Goal: Information Seeking & Learning: Check status

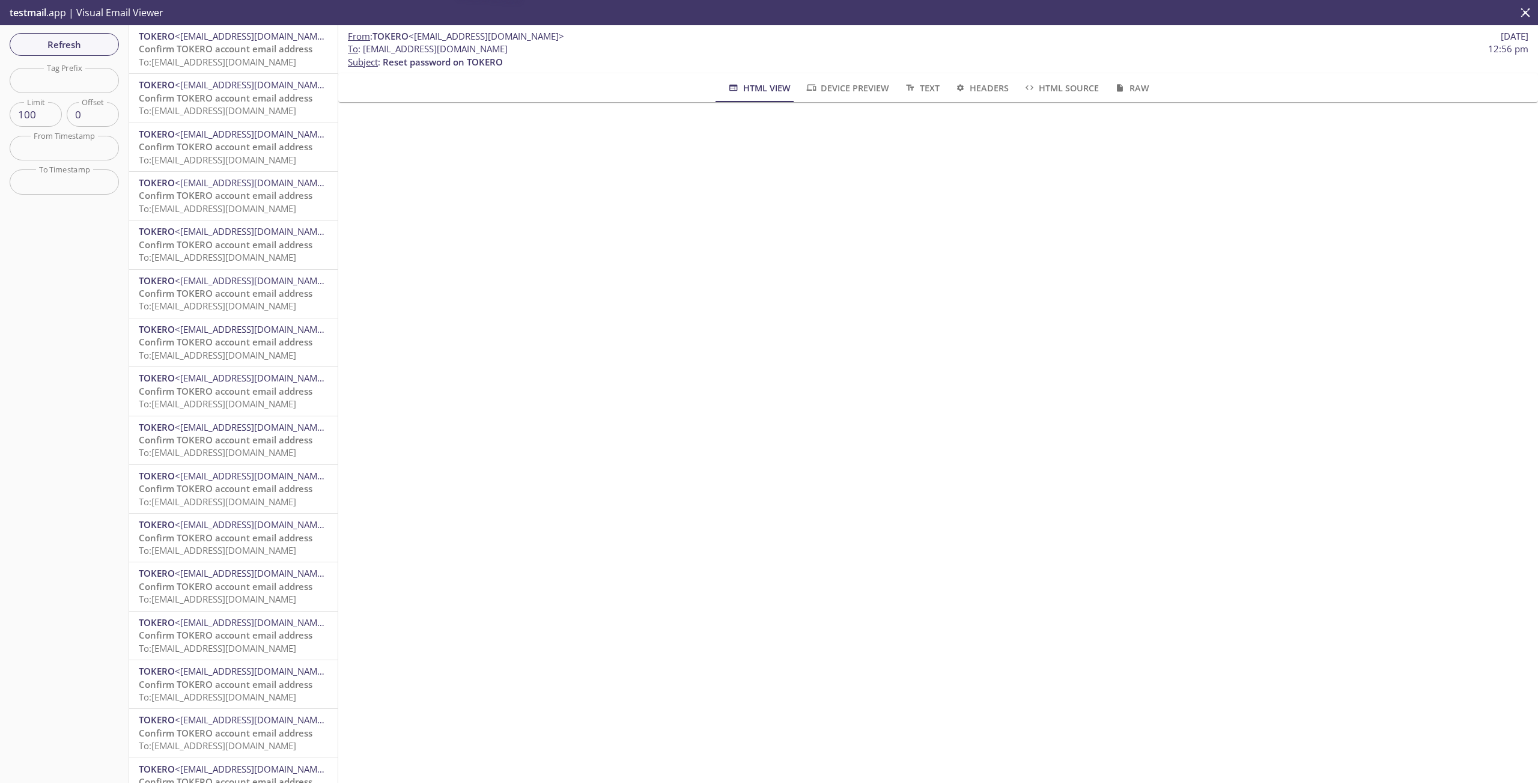
click at [241, 33] on span "<[EMAIL_ADDRESS][DOMAIN_NAME]>" at bounding box center [252, 36] width 155 height 12
drag, startPoint x: 579, startPoint y: 49, endPoint x: 364, endPoint y: 51, distance: 215.0
click at [364, 51] on span "To : 12aat.172868c13c834758@inbox.testmail.app 11:27 pm" at bounding box center [938, 49] width 1181 height 13
copy span "[EMAIL_ADDRESS][DOMAIN_NAME]"
click at [180, 53] on span "Reset password on TOKERO" at bounding box center [199, 48] width 120 height 12
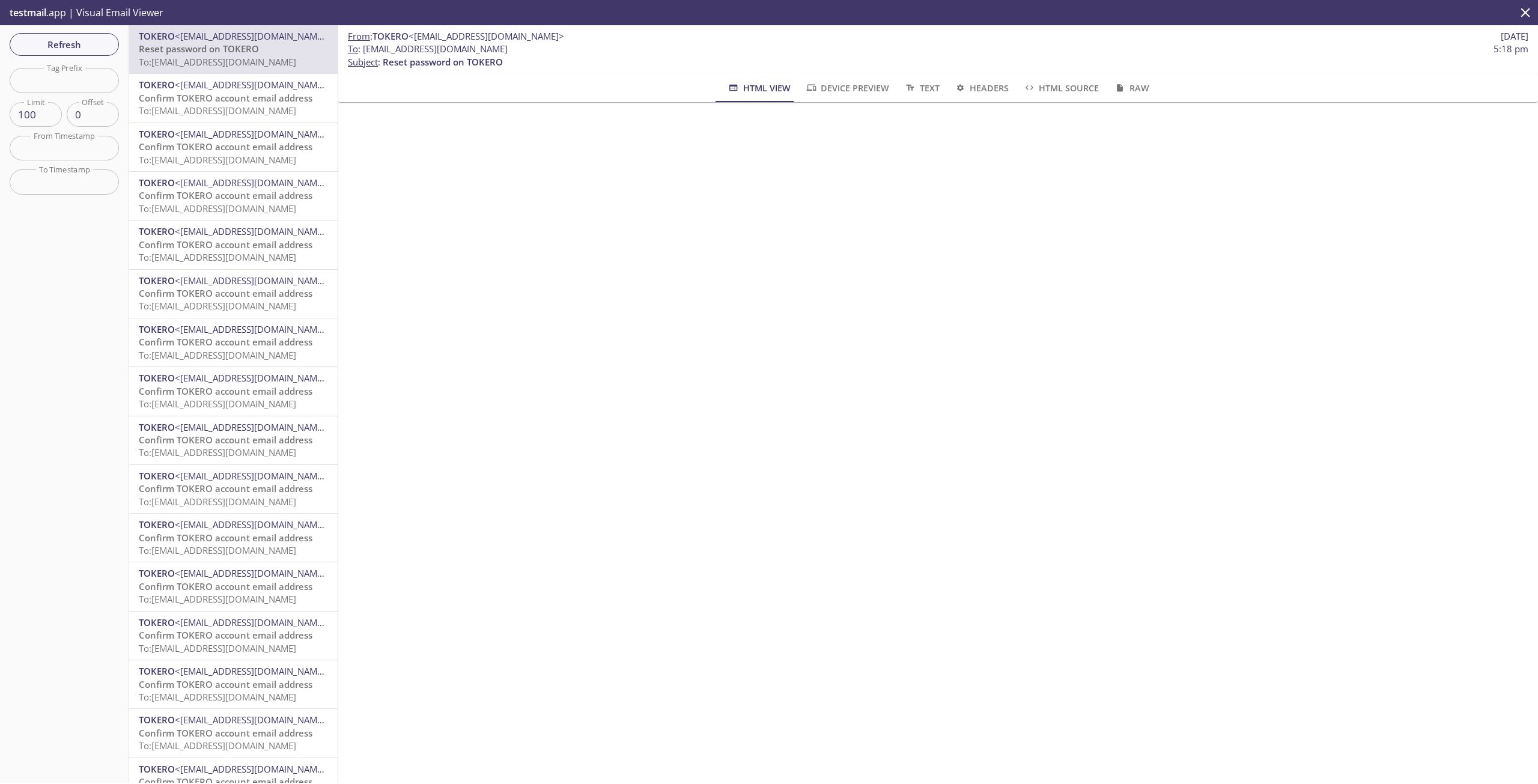
click at [762, 87] on span "HTML View" at bounding box center [759, 88] width 63 height 15
click at [91, 91] on input "text" at bounding box center [64, 80] width 110 height 24
click at [179, 85] on span "<[EMAIL_ADDRESS][DOMAIN_NAME]>" at bounding box center [252, 85] width 155 height 12
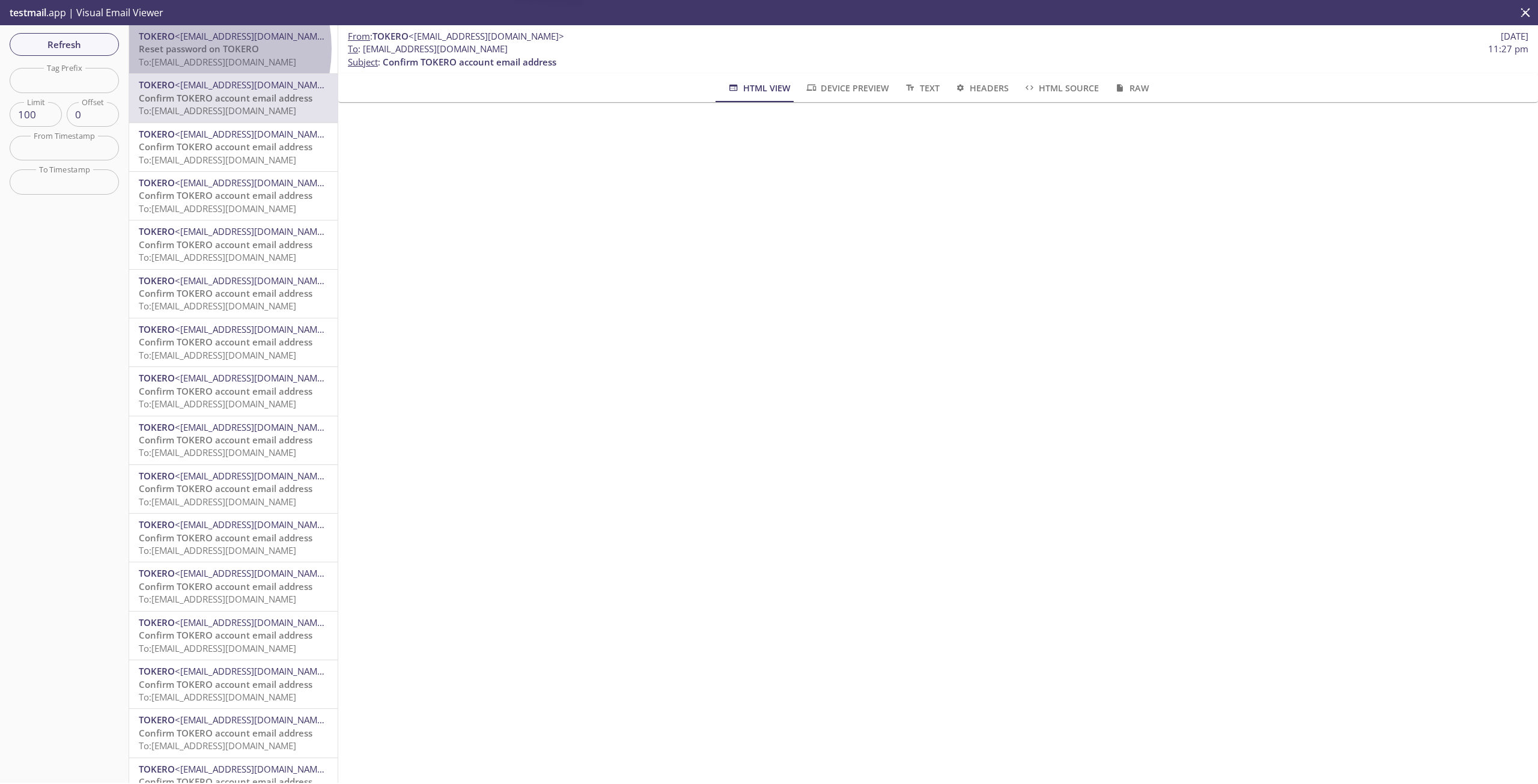
click at [192, 49] on span "Reset password on TOKERO" at bounding box center [199, 48] width 120 height 12
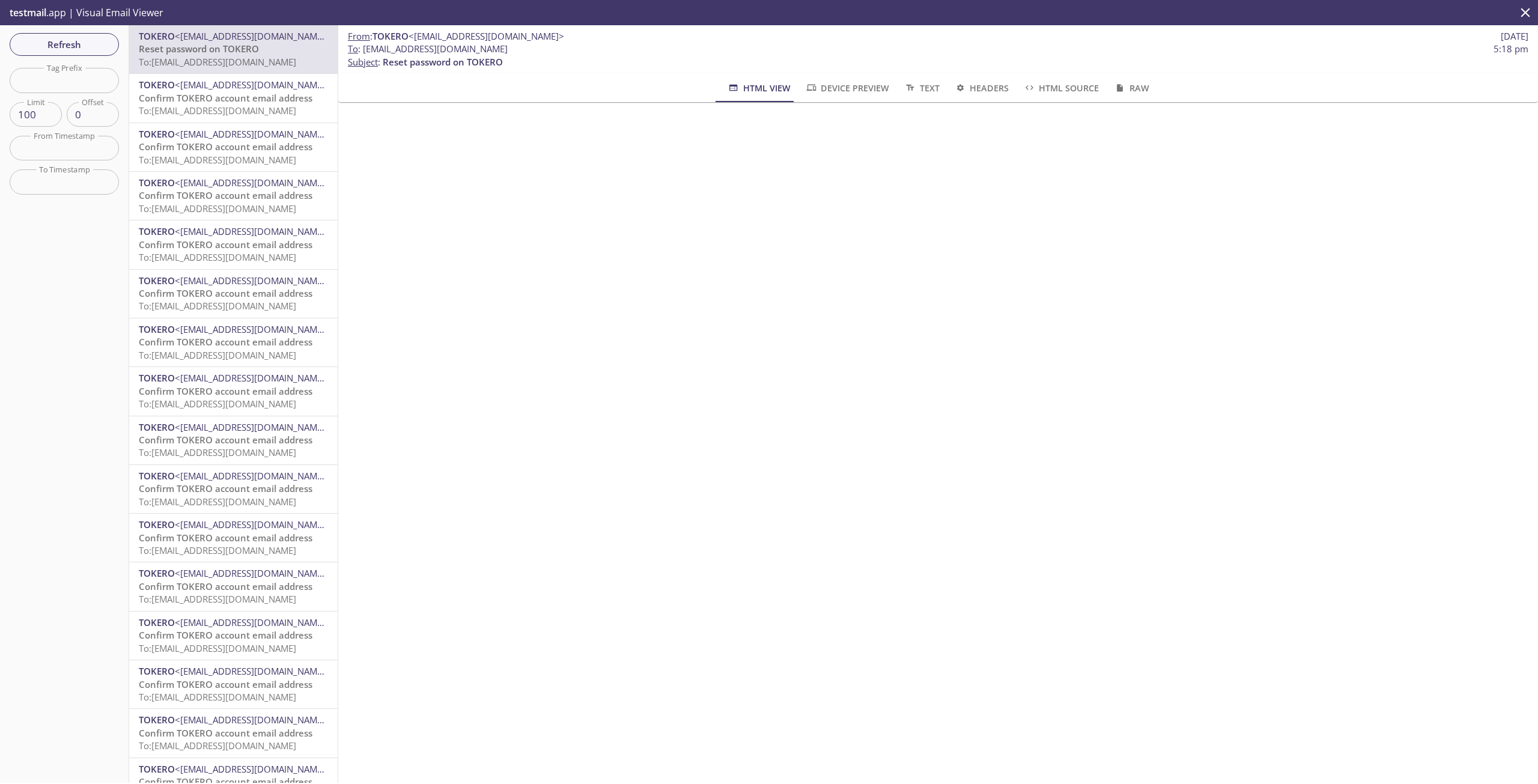
click at [742, 81] on span "HTML View" at bounding box center [759, 88] width 63 height 15
click at [833, 88] on span "Device Preview" at bounding box center [847, 88] width 84 height 15
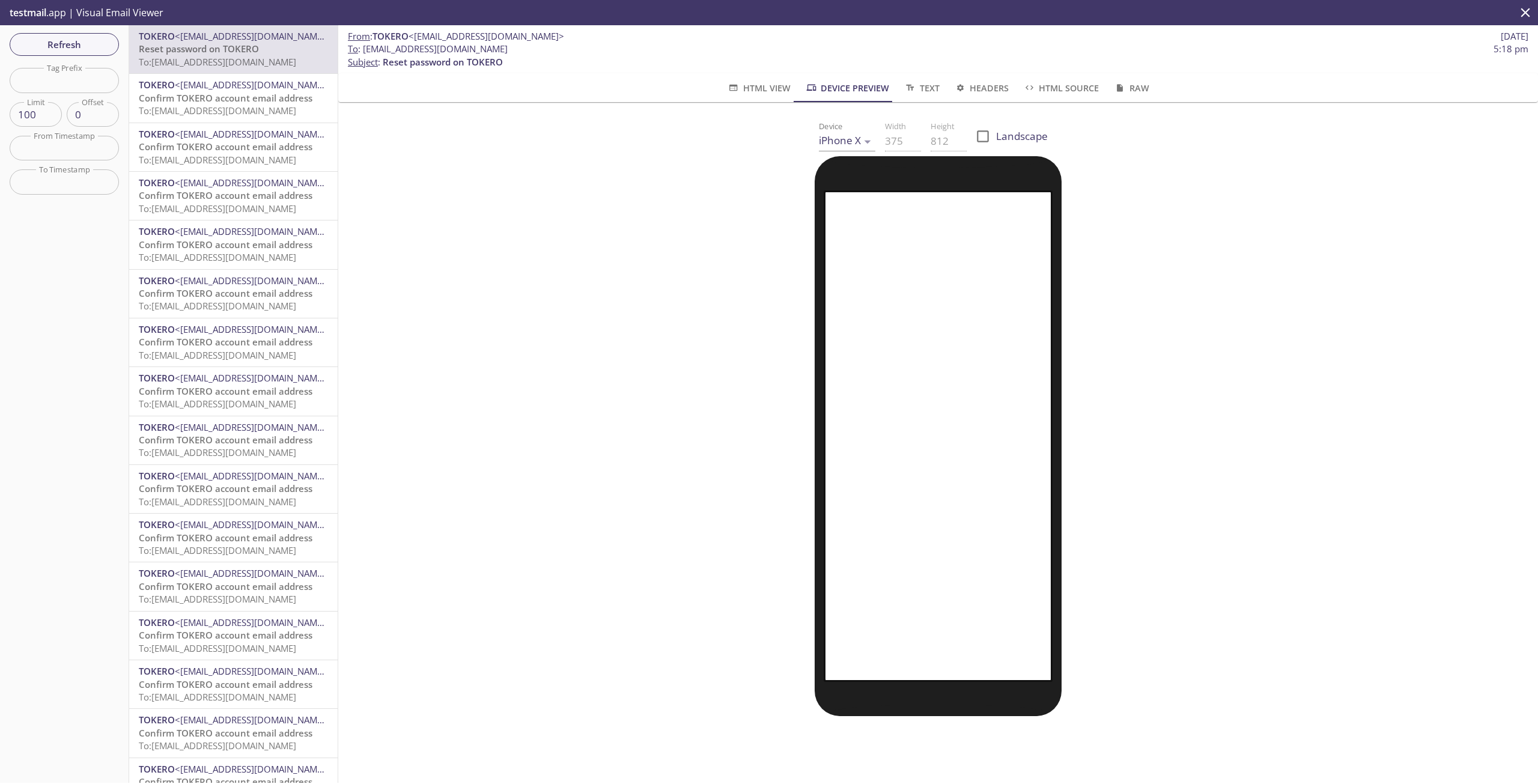
click at [748, 89] on span "HTML View" at bounding box center [759, 88] width 63 height 15
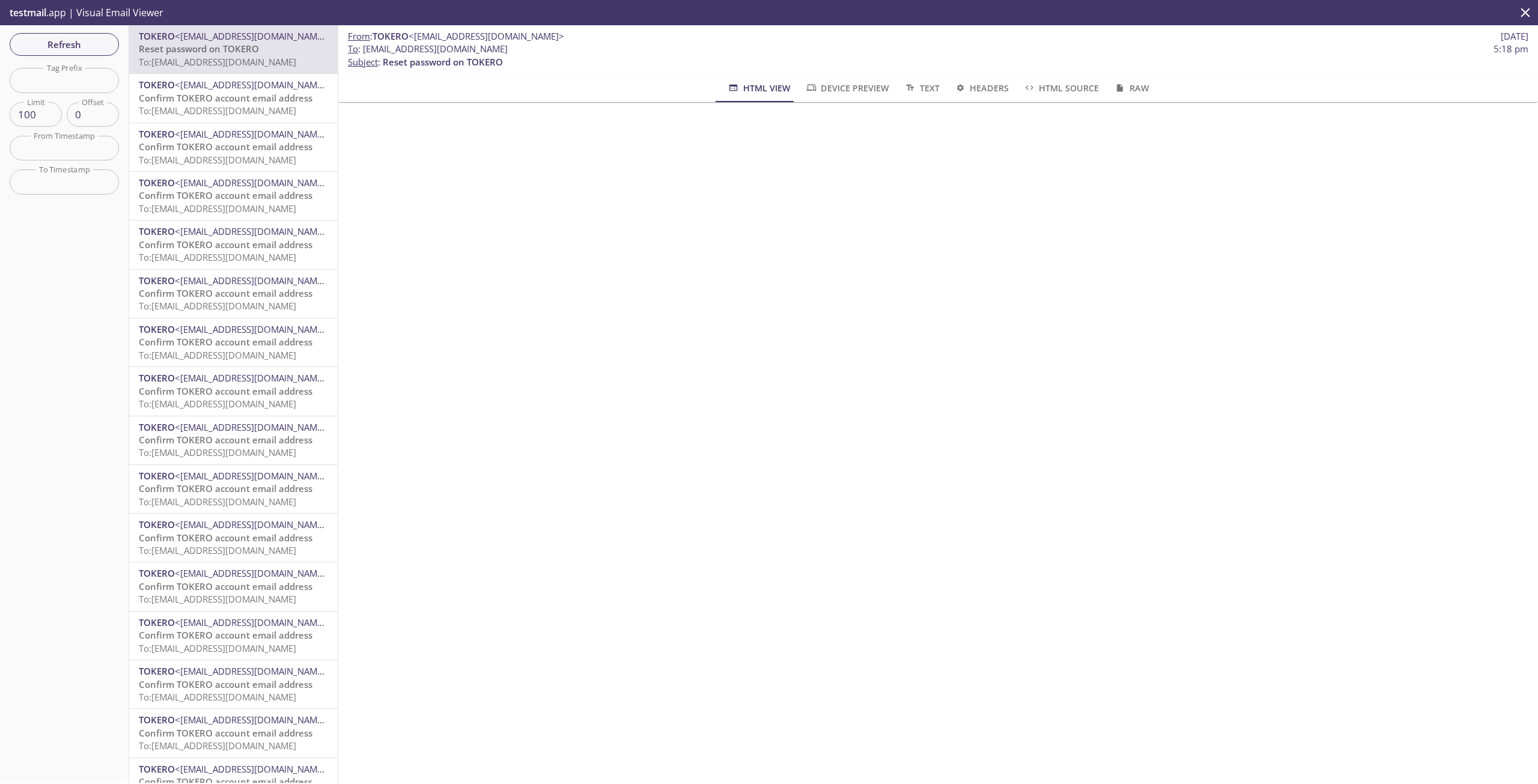
click at [759, 93] on span "HTML View" at bounding box center [759, 88] width 63 height 15
click at [830, 89] on span "Device Preview" at bounding box center [847, 88] width 84 height 15
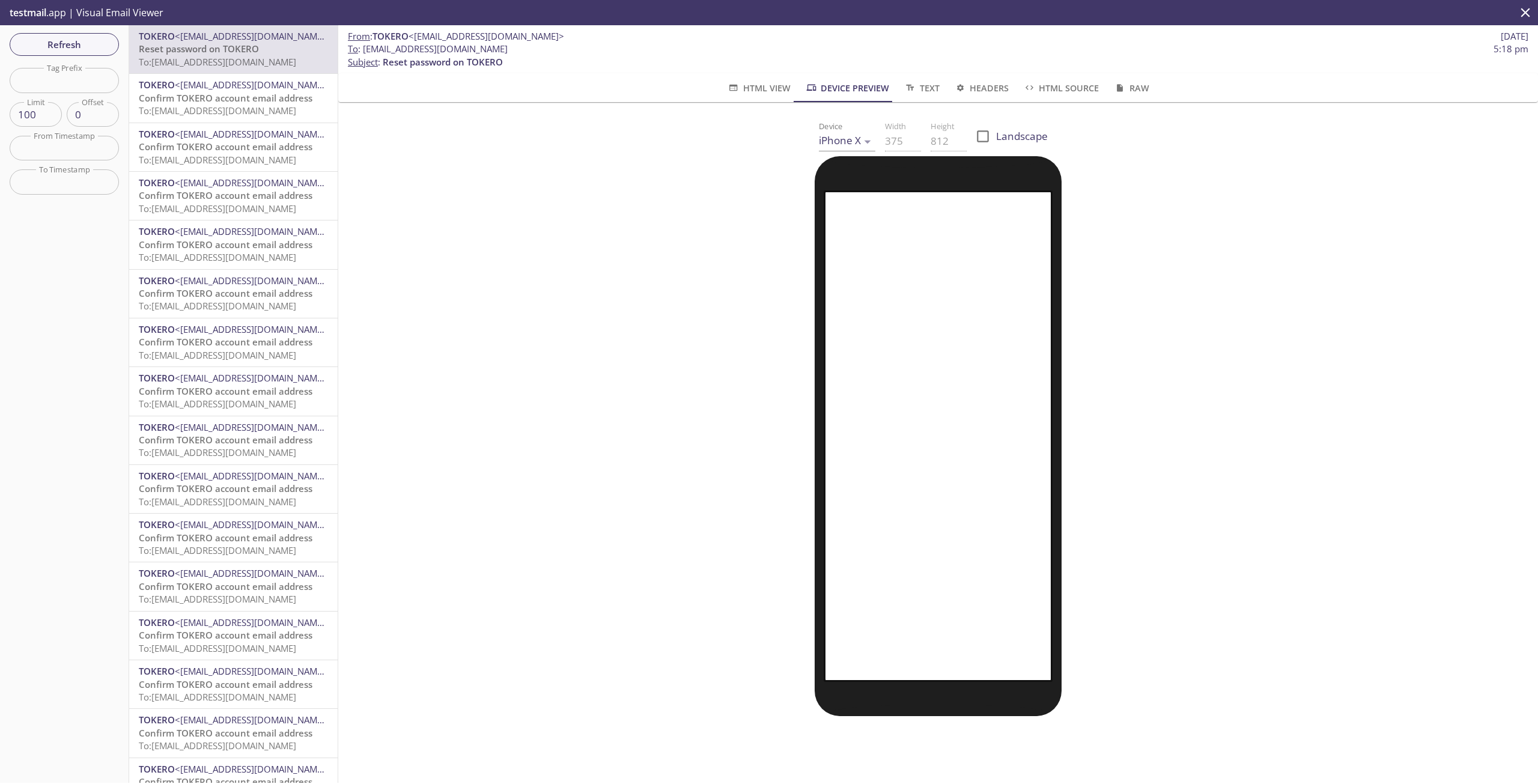
click at [743, 91] on span "HTML View" at bounding box center [759, 88] width 63 height 15
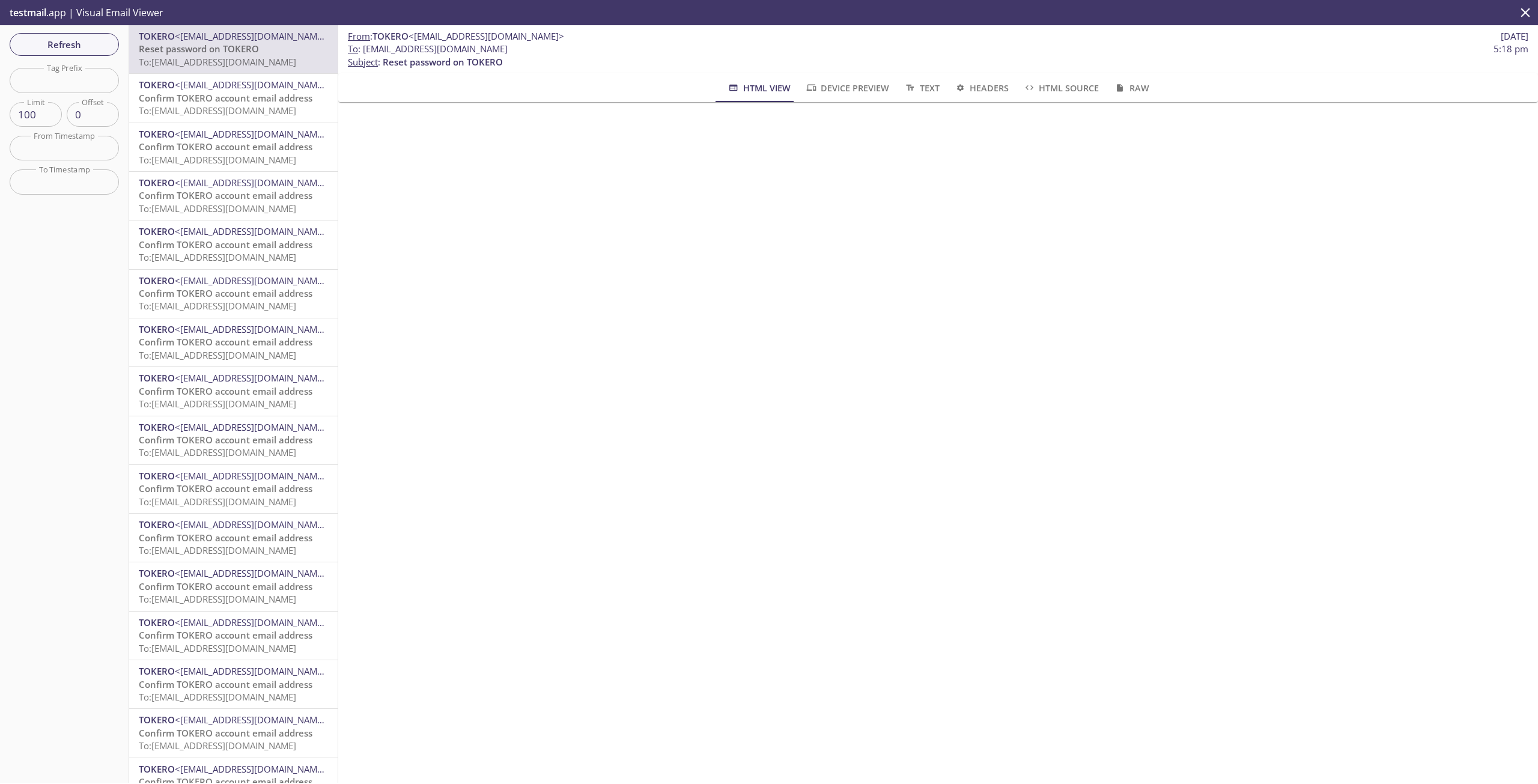
click at [254, 246] on span "Confirm TOKERO account email address" at bounding box center [226, 244] width 174 height 12
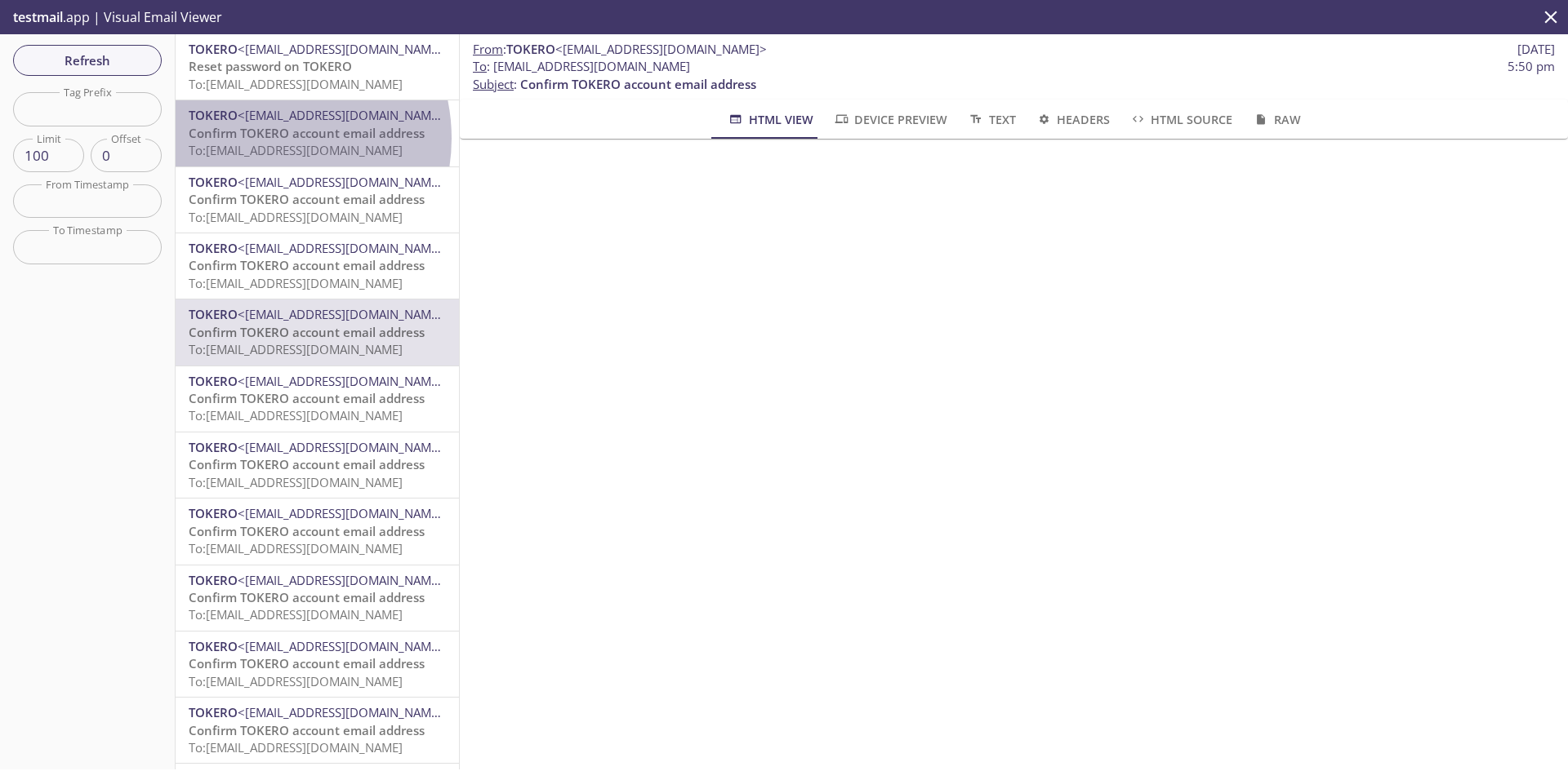
click at [260, 138] on span "Confirm TOKERO account email address" at bounding box center [306, 133] width 236 height 16
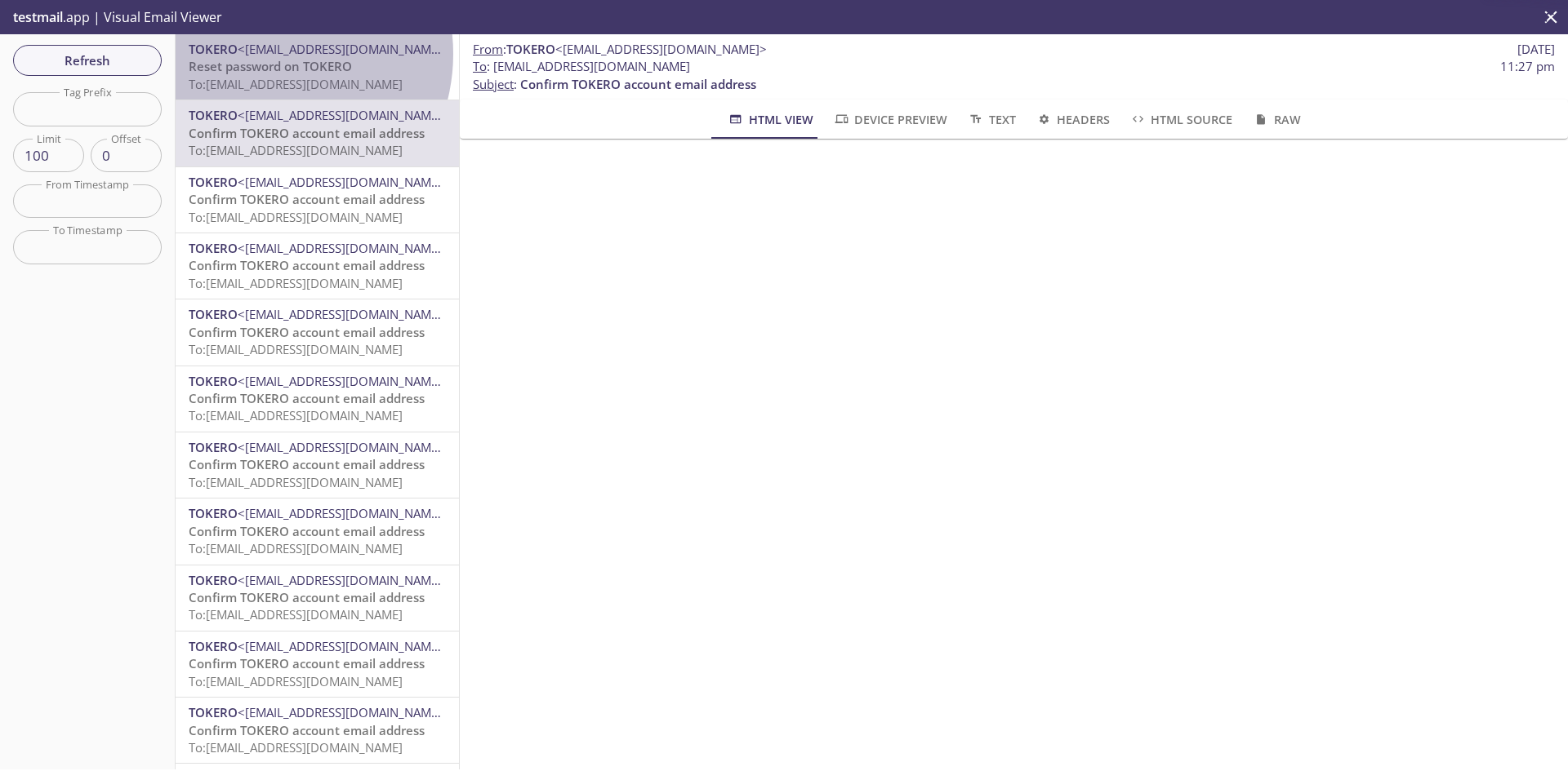
click at [261, 54] on span "<[EMAIL_ADDRESS][DOMAIN_NAME]>" at bounding box center [343, 49] width 211 height 16
